Goal: Transaction & Acquisition: Obtain resource

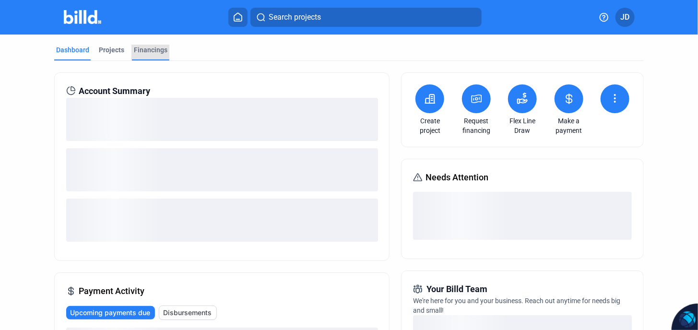
click at [147, 49] on div "Financings" at bounding box center [151, 50] width 34 height 10
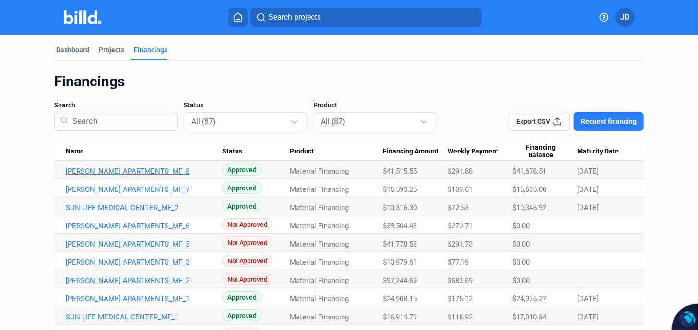
click at [140, 170] on link "[PERSON_NAME] APARTMENTS_MF_8" at bounding box center [144, 171] width 156 height 9
click at [152, 172] on link "[PERSON_NAME] APARTMENTS_MF_8" at bounding box center [144, 171] width 156 height 9
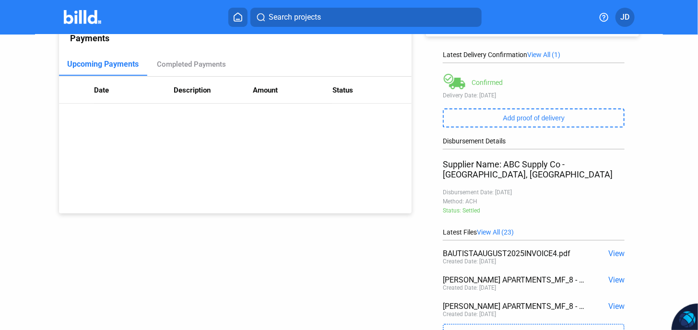
scroll to position [190, 0]
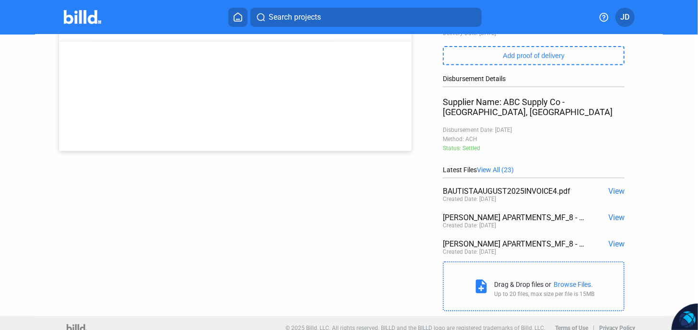
click at [501, 166] on span "View All (23)" at bounding box center [495, 170] width 37 height 8
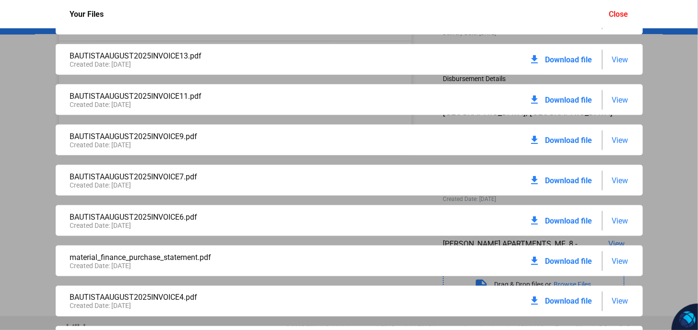
scroll to position [595, 0]
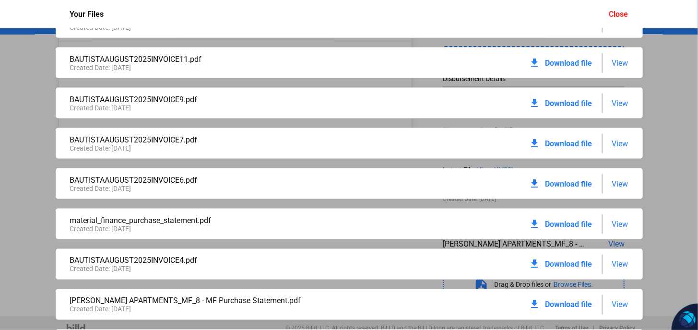
click at [552, 226] on span "Download file" at bounding box center [568, 224] width 47 height 9
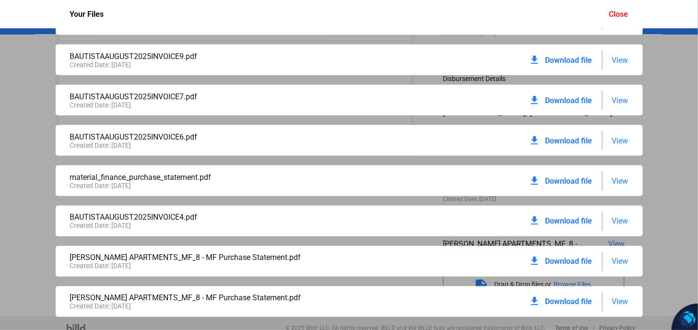
scroll to position [659, 0]
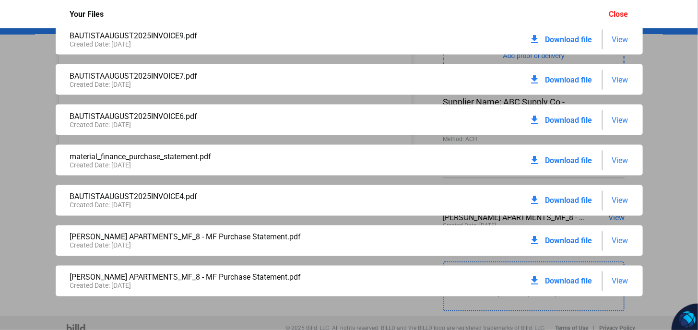
click at [560, 243] on span "Download file" at bounding box center [568, 240] width 47 height 9
